Goal: Information Seeking & Learning: Check status

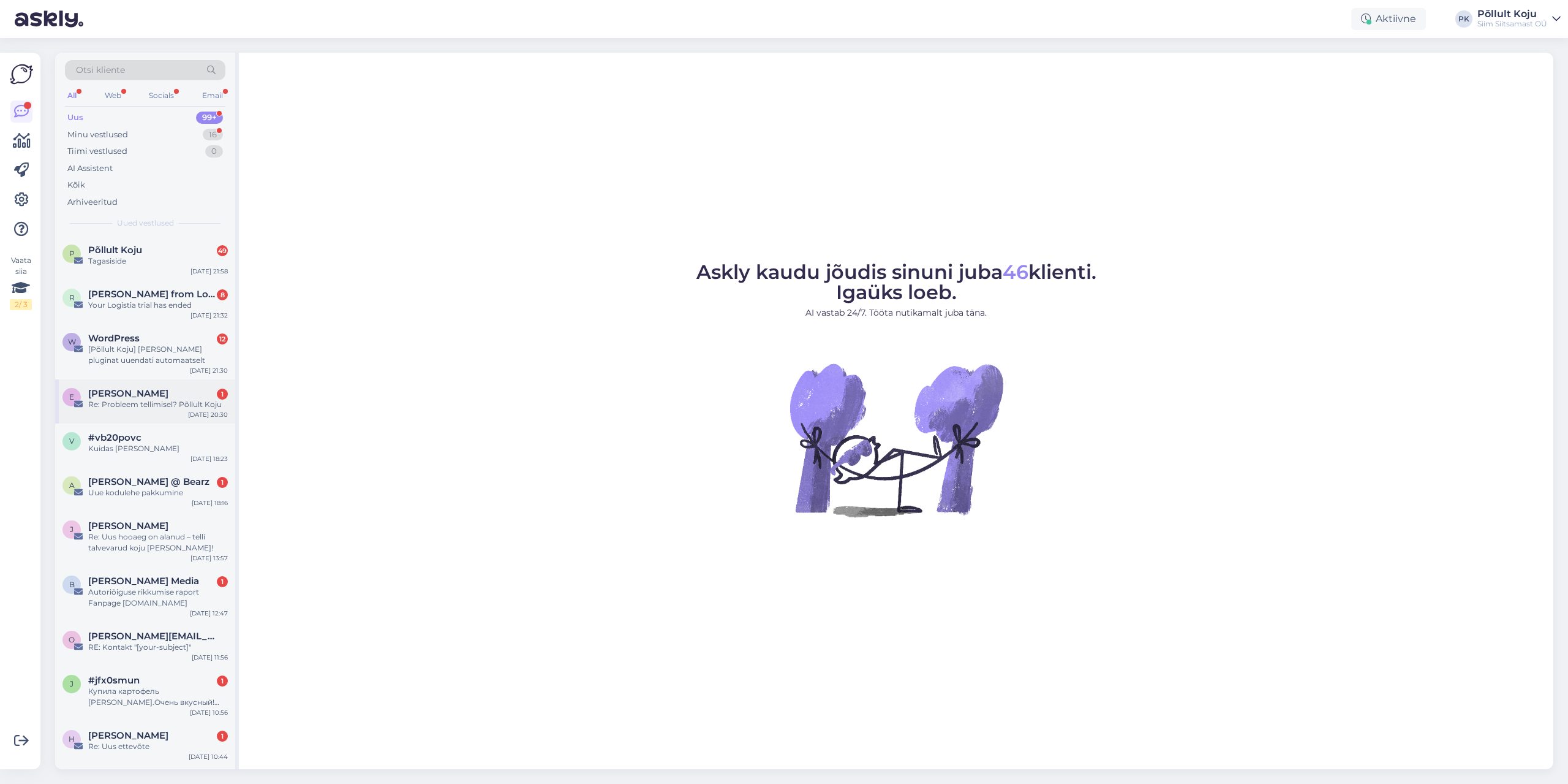
click at [142, 399] on div "Re: Probleem tellimisel? Põllult Koju" at bounding box center [158, 405] width 140 height 11
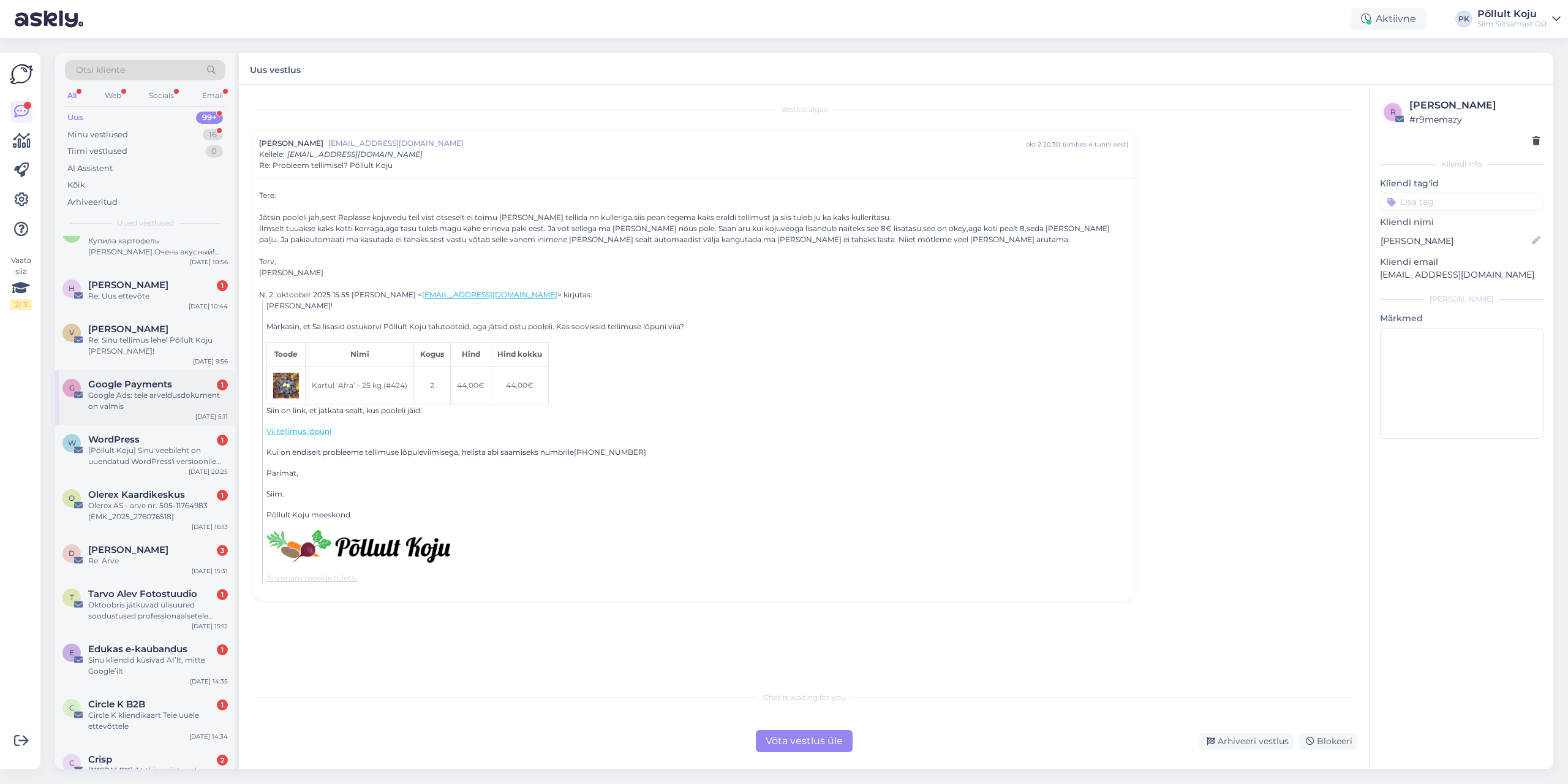
scroll to position [429, 0]
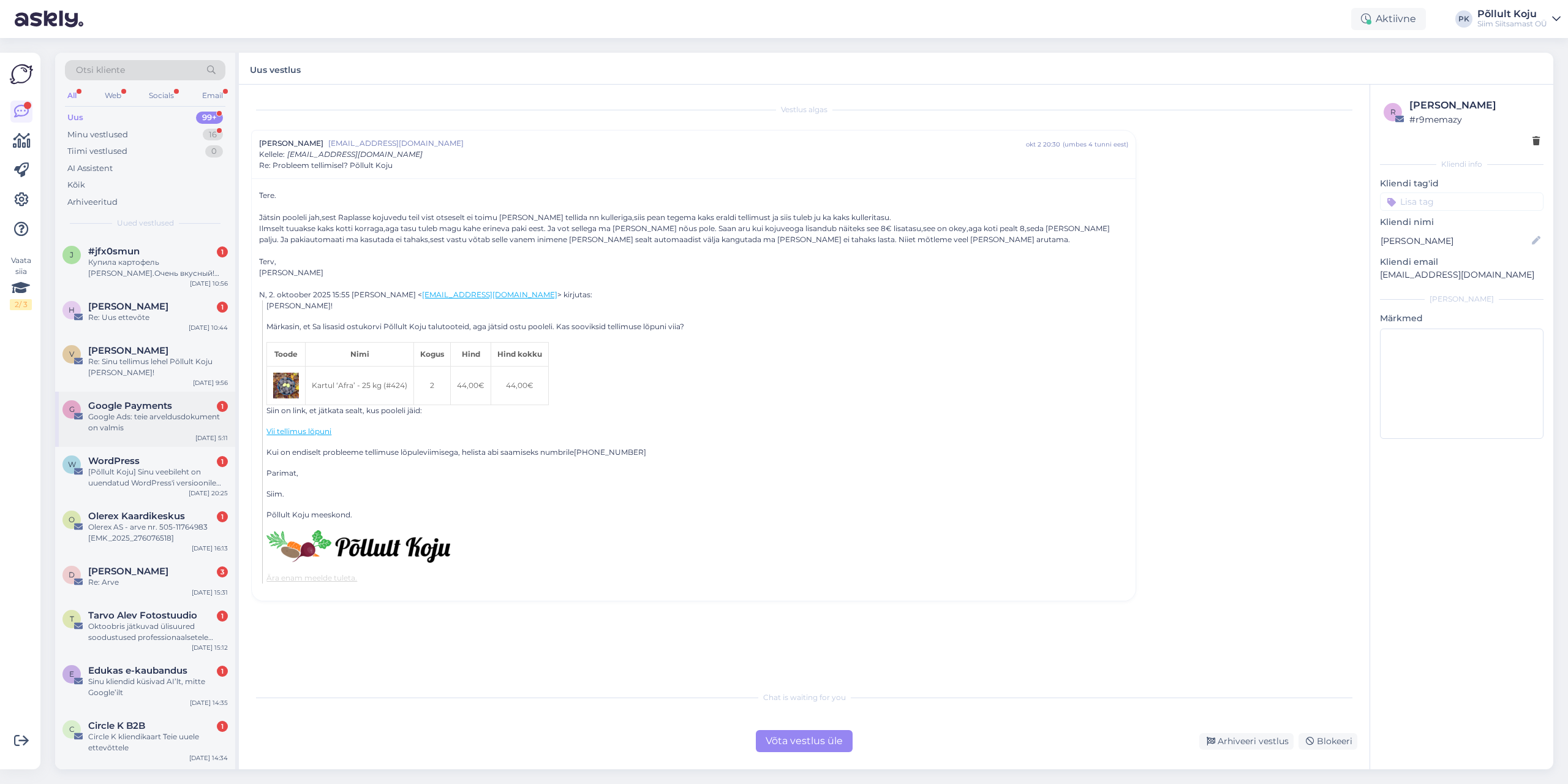
click at [156, 375] on div "Re: Sinu tellimus lehel Põllult Koju [PERSON_NAME]!" at bounding box center [158, 367] width 140 height 22
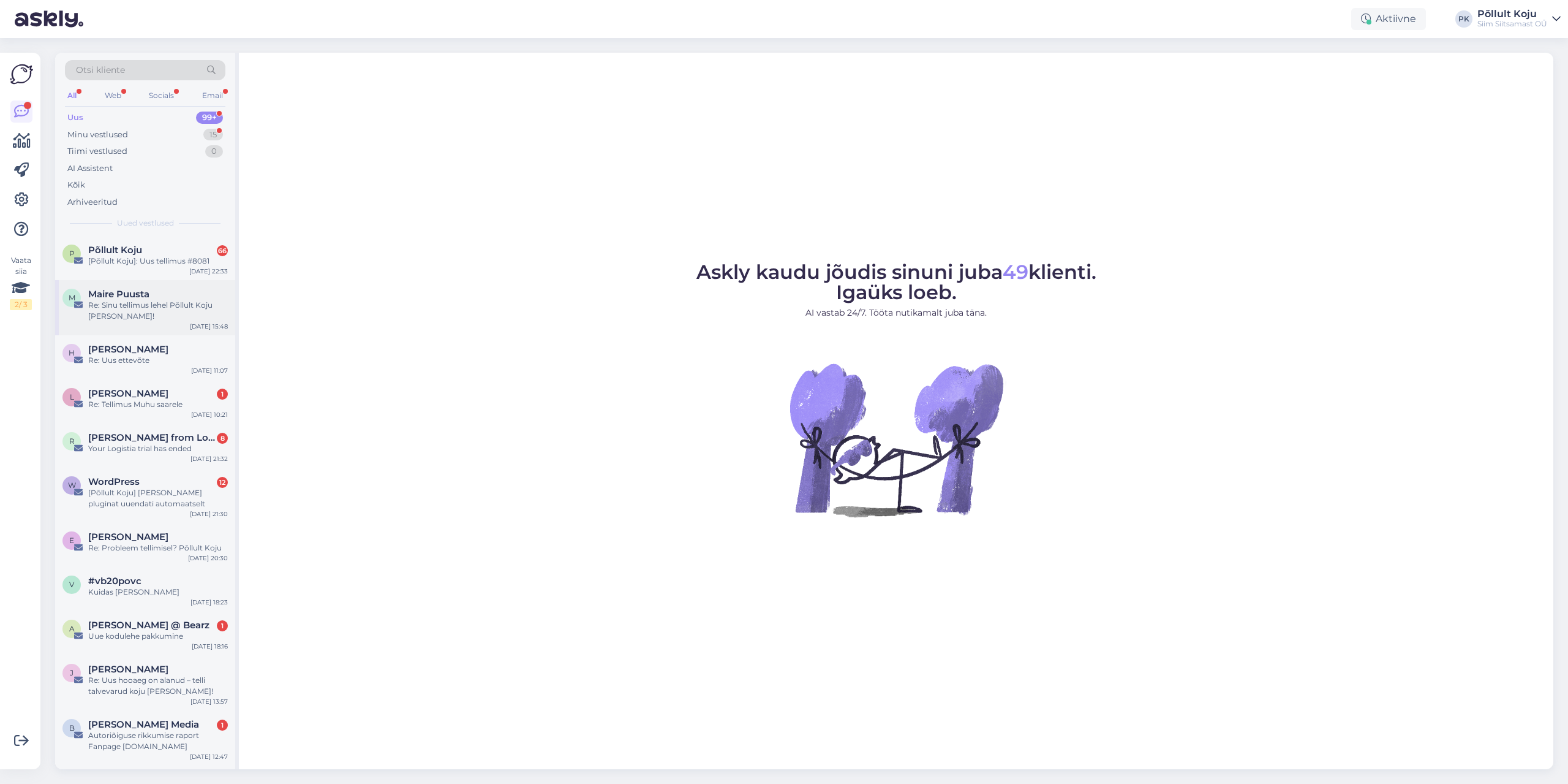
click at [172, 314] on div "Re: Sinu tellimus lehel Põllult Koju [PERSON_NAME]!" at bounding box center [158, 310] width 140 height 22
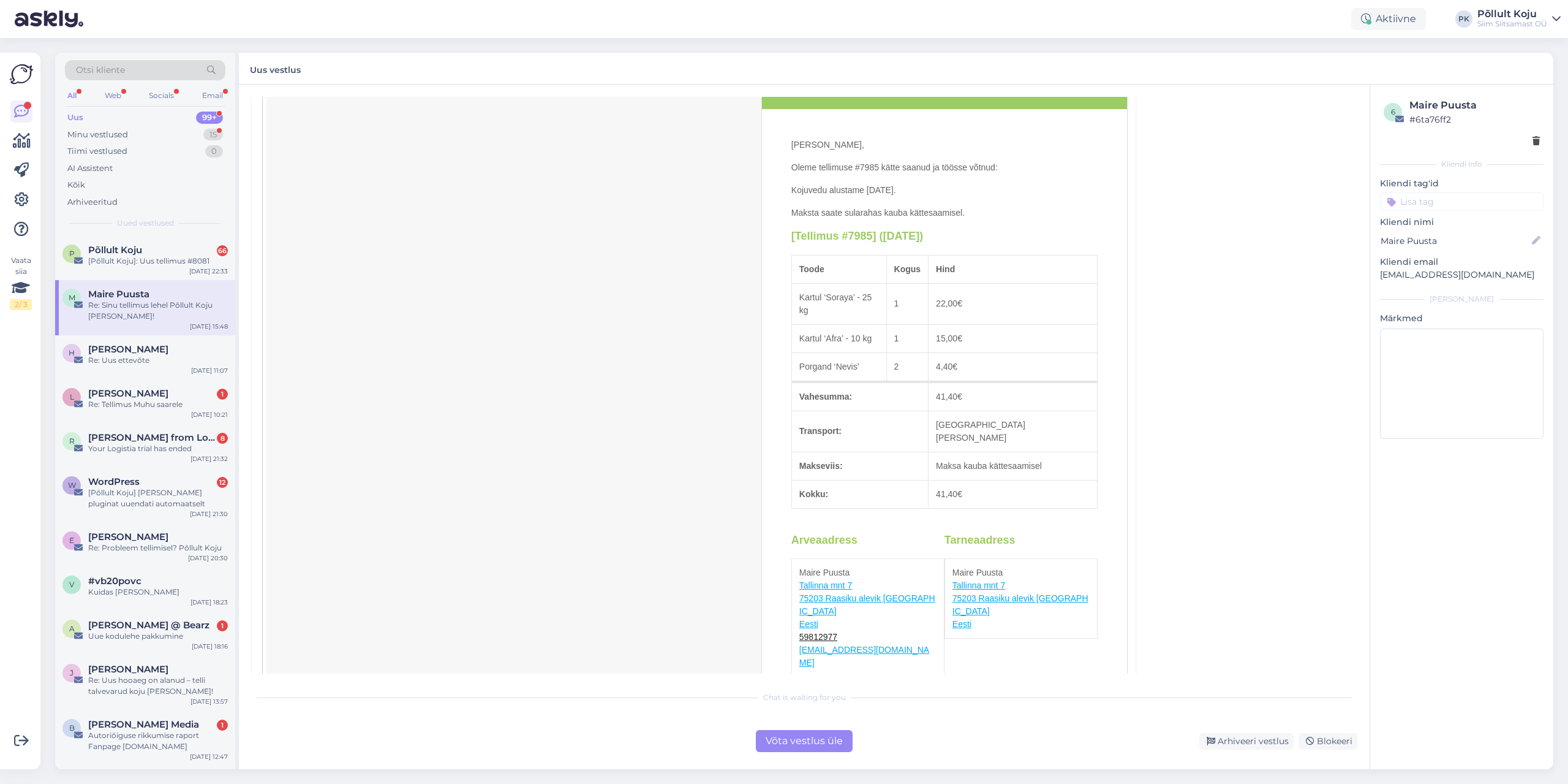
scroll to position [337, 0]
